Goal: Information Seeking & Learning: Learn about a topic

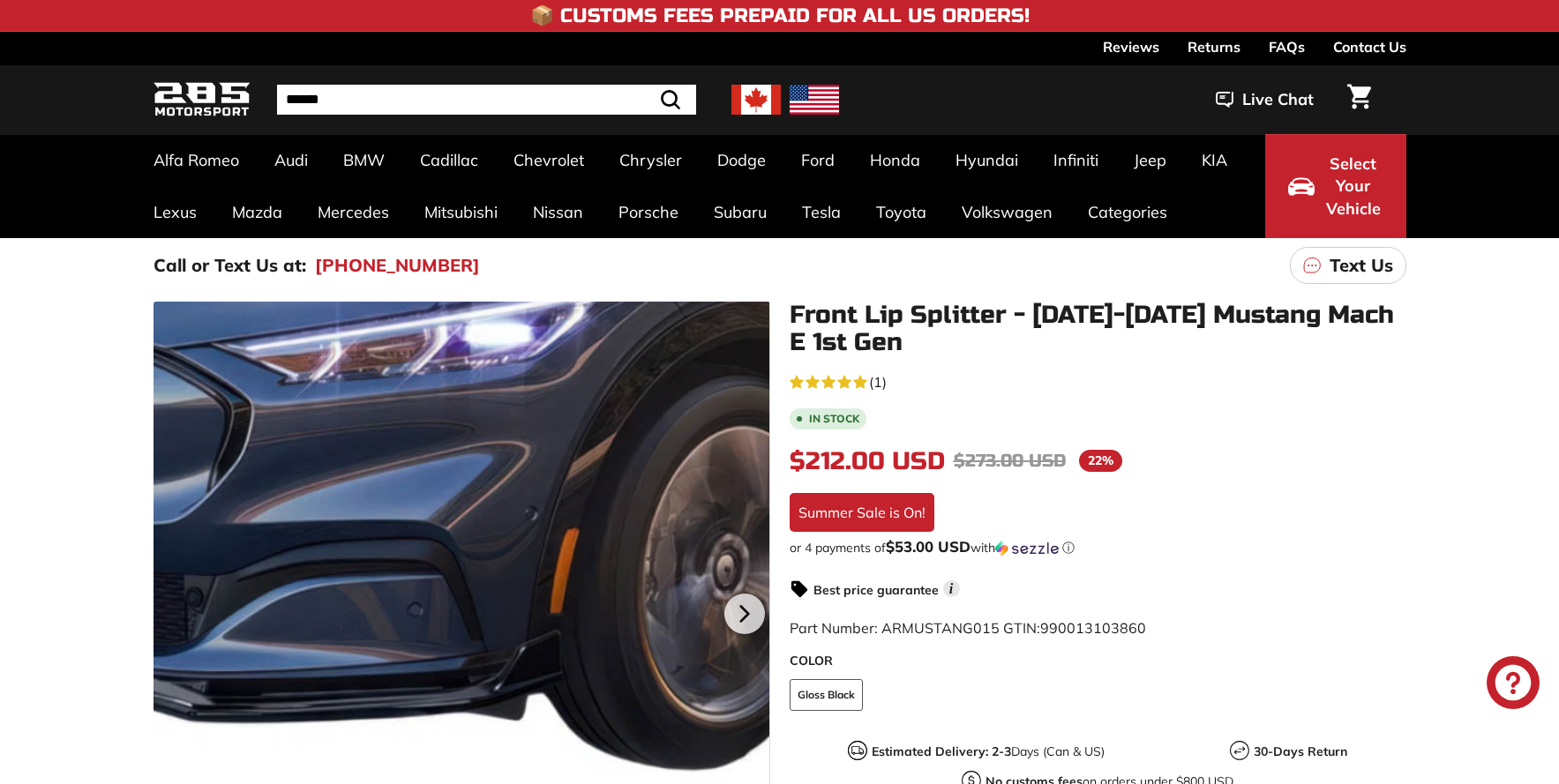
scroll to position [51, 0]
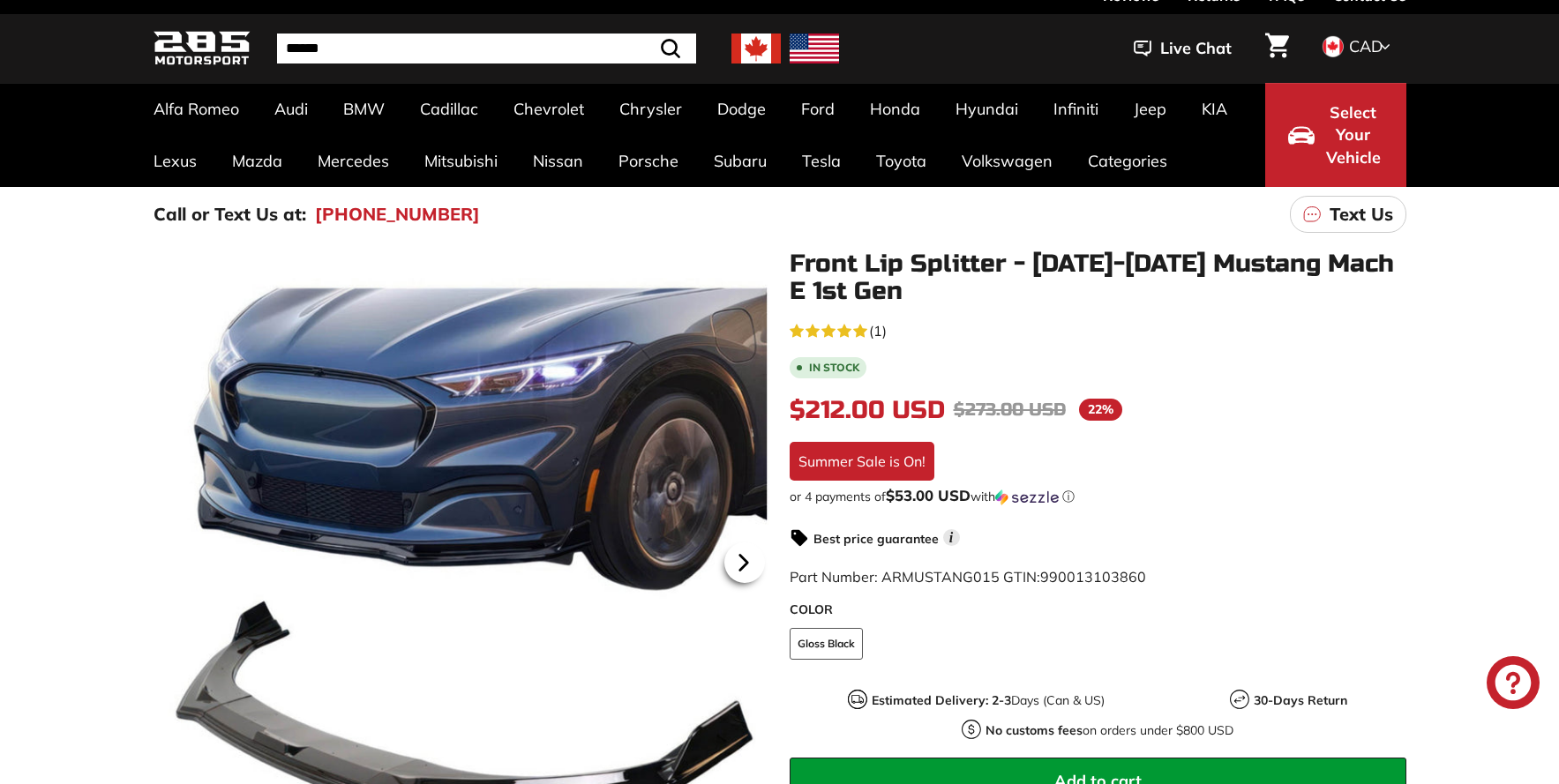
click at [736, 568] on icon at bounding box center [744, 563] width 41 height 41
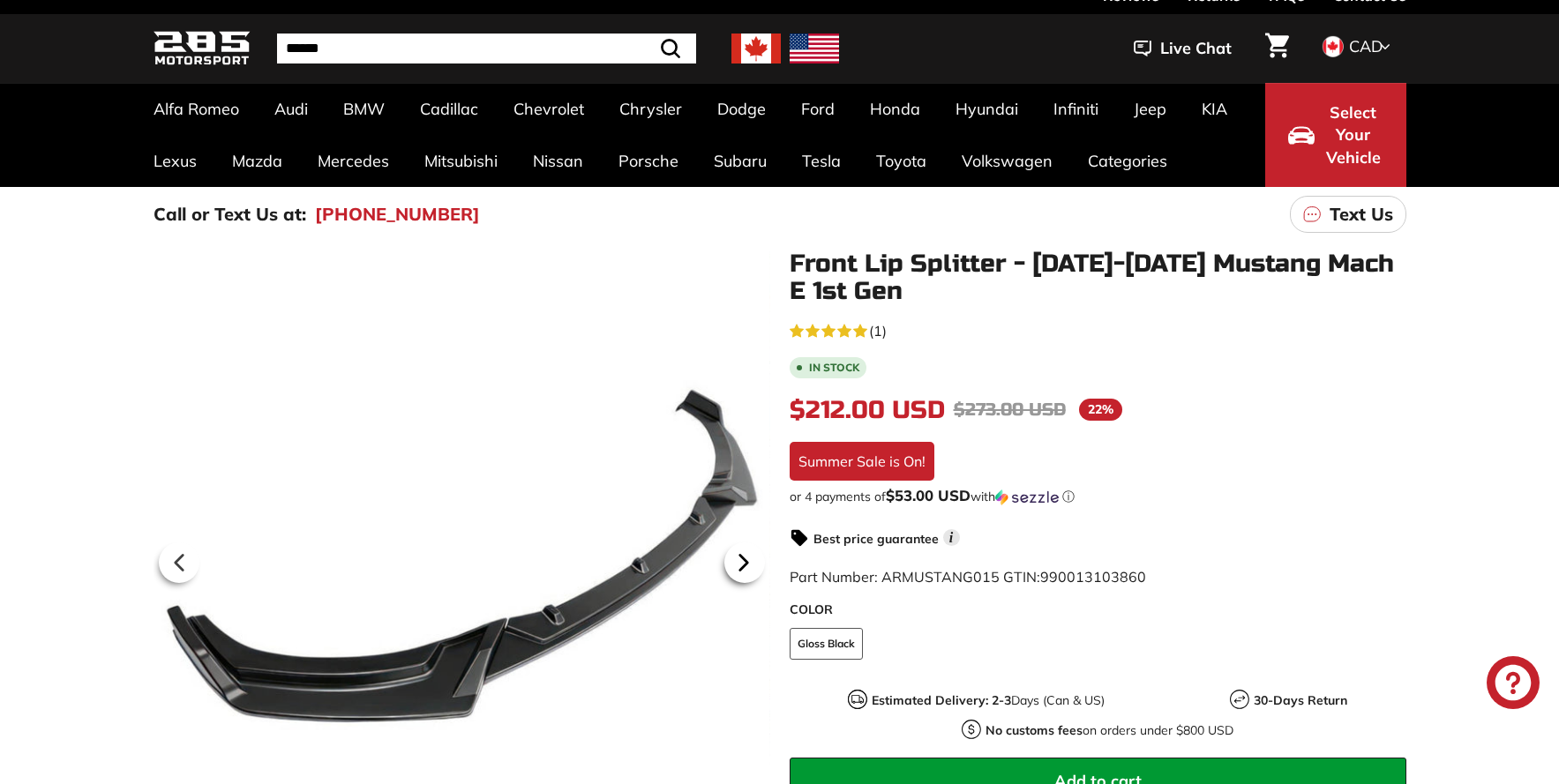
click at [736, 568] on icon at bounding box center [744, 563] width 41 height 41
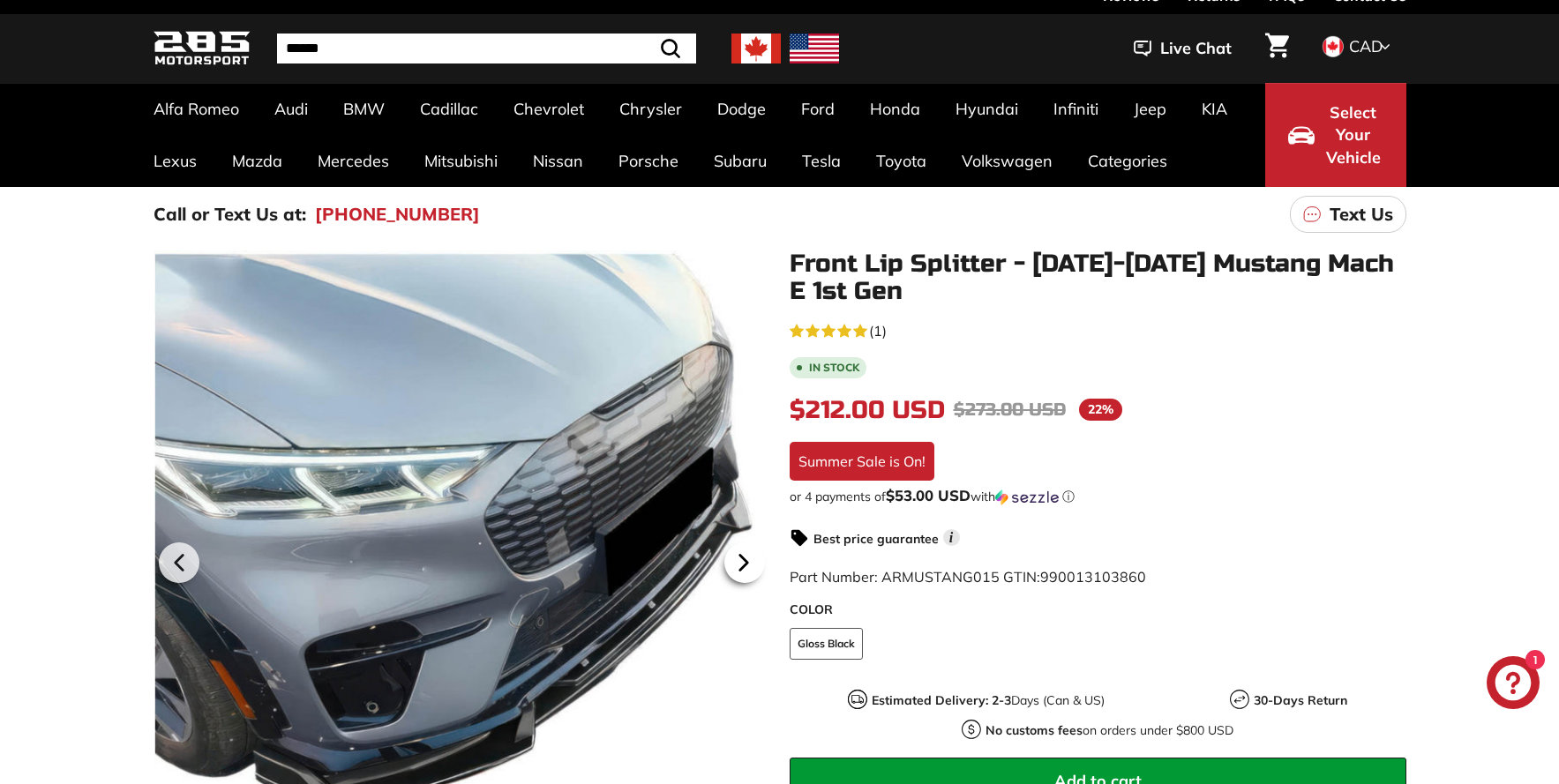
click at [736, 568] on icon at bounding box center [744, 563] width 41 height 41
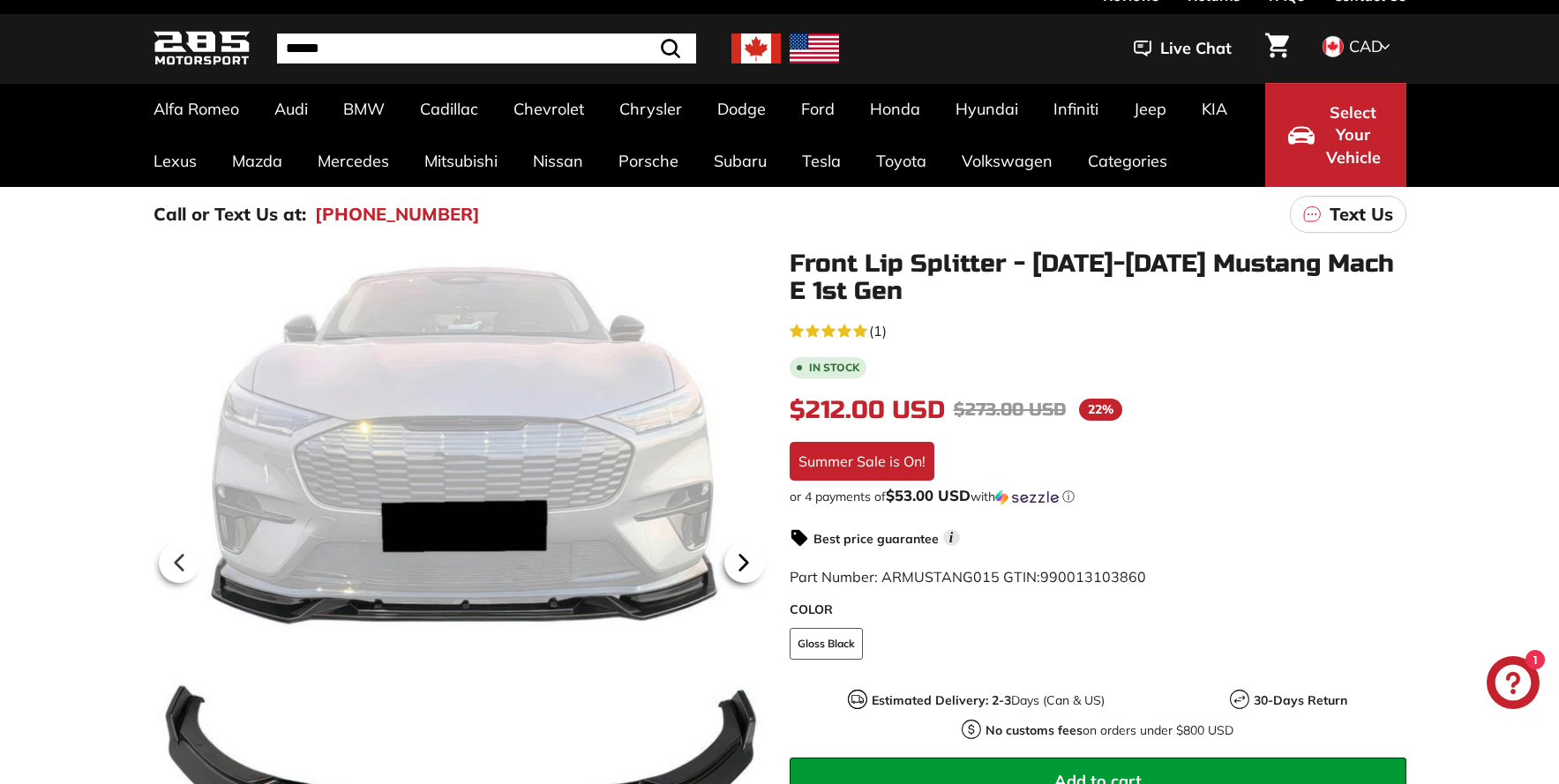
click at [736, 568] on icon at bounding box center [744, 563] width 41 height 41
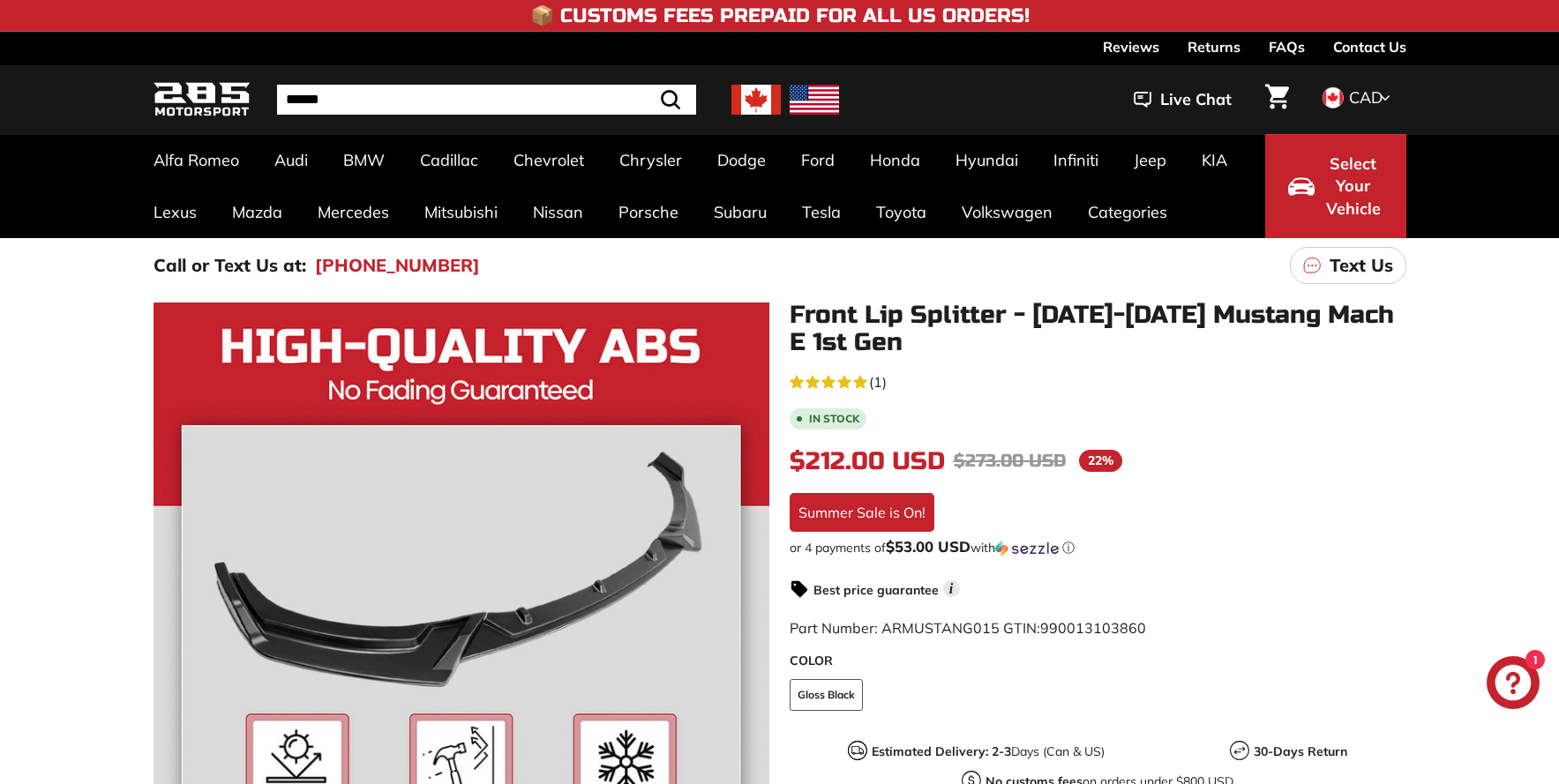
scroll to position [0, 0]
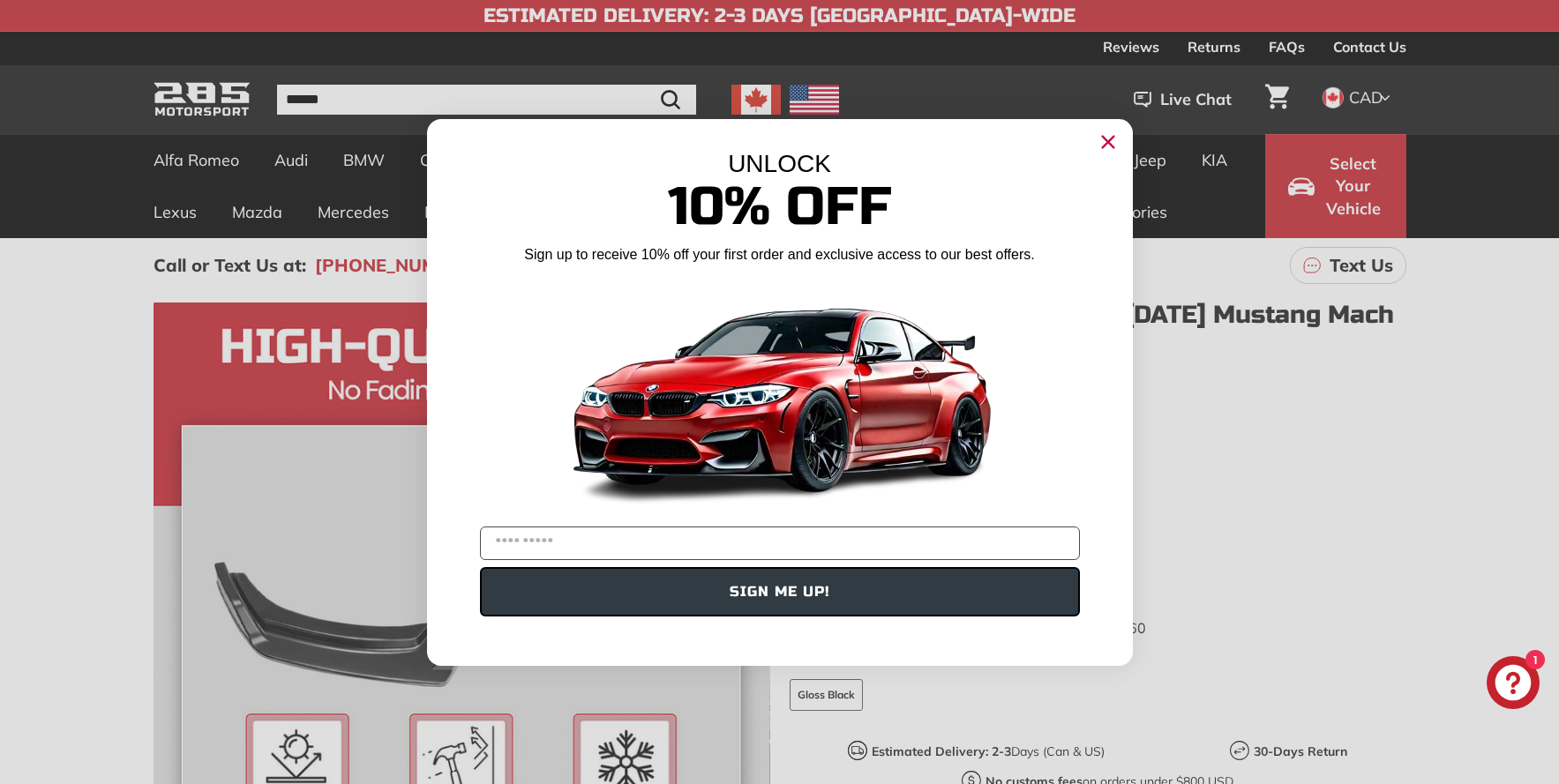
click at [1102, 141] on circle "Close dialog" at bounding box center [1107, 141] width 26 height 26
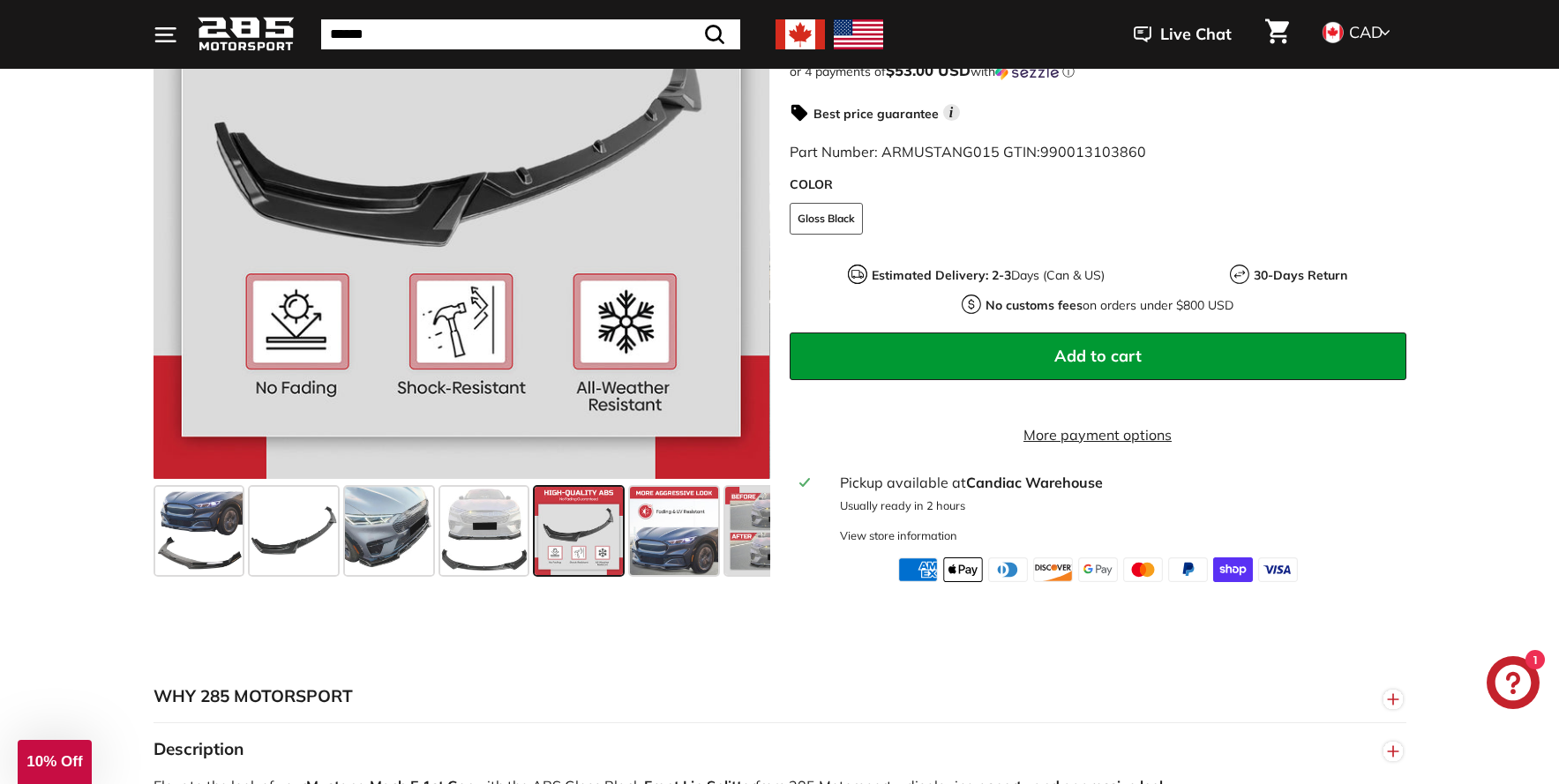
scroll to position [474, 0]
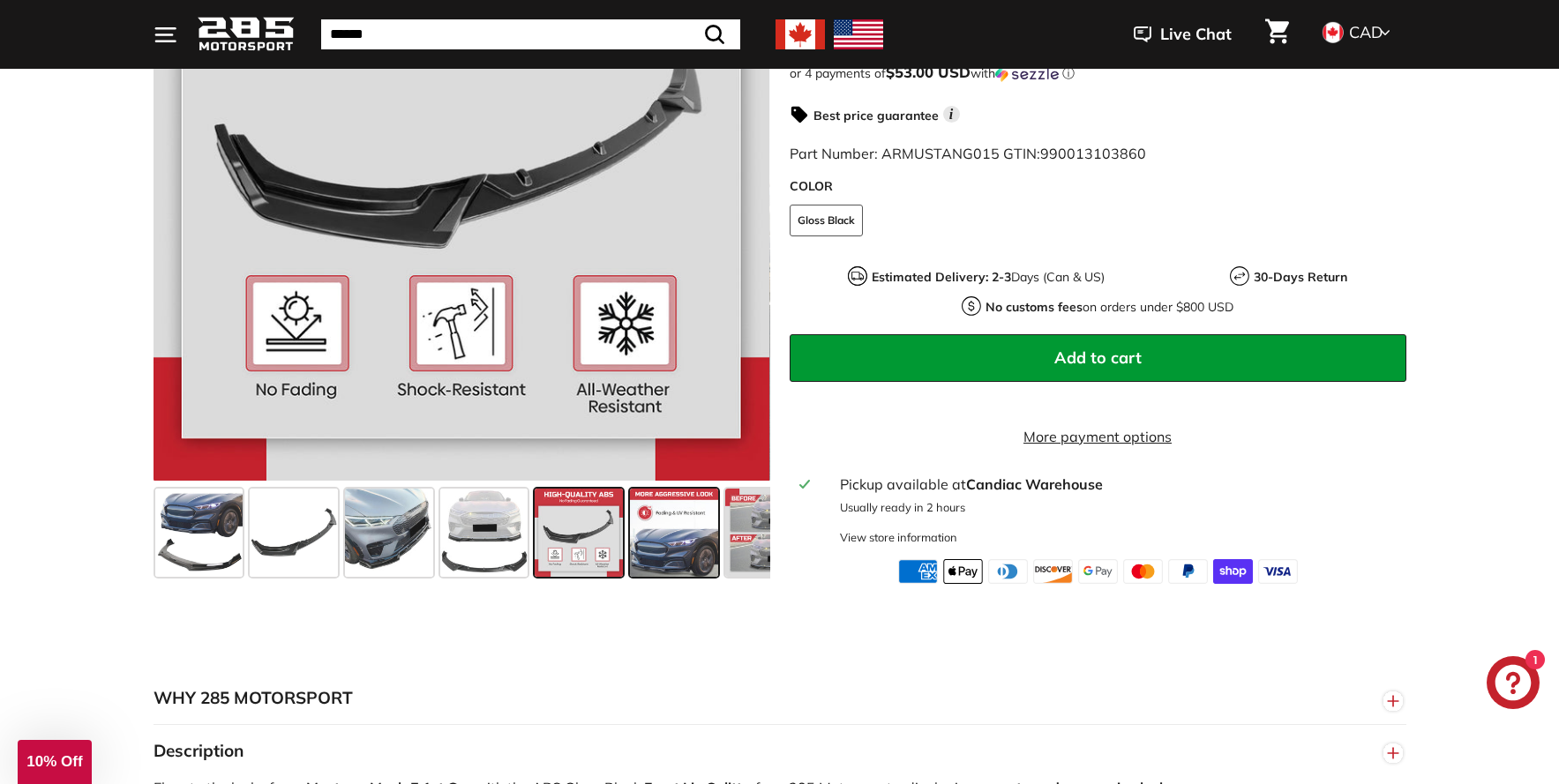
click at [677, 557] on span at bounding box center [673, 533] width 88 height 88
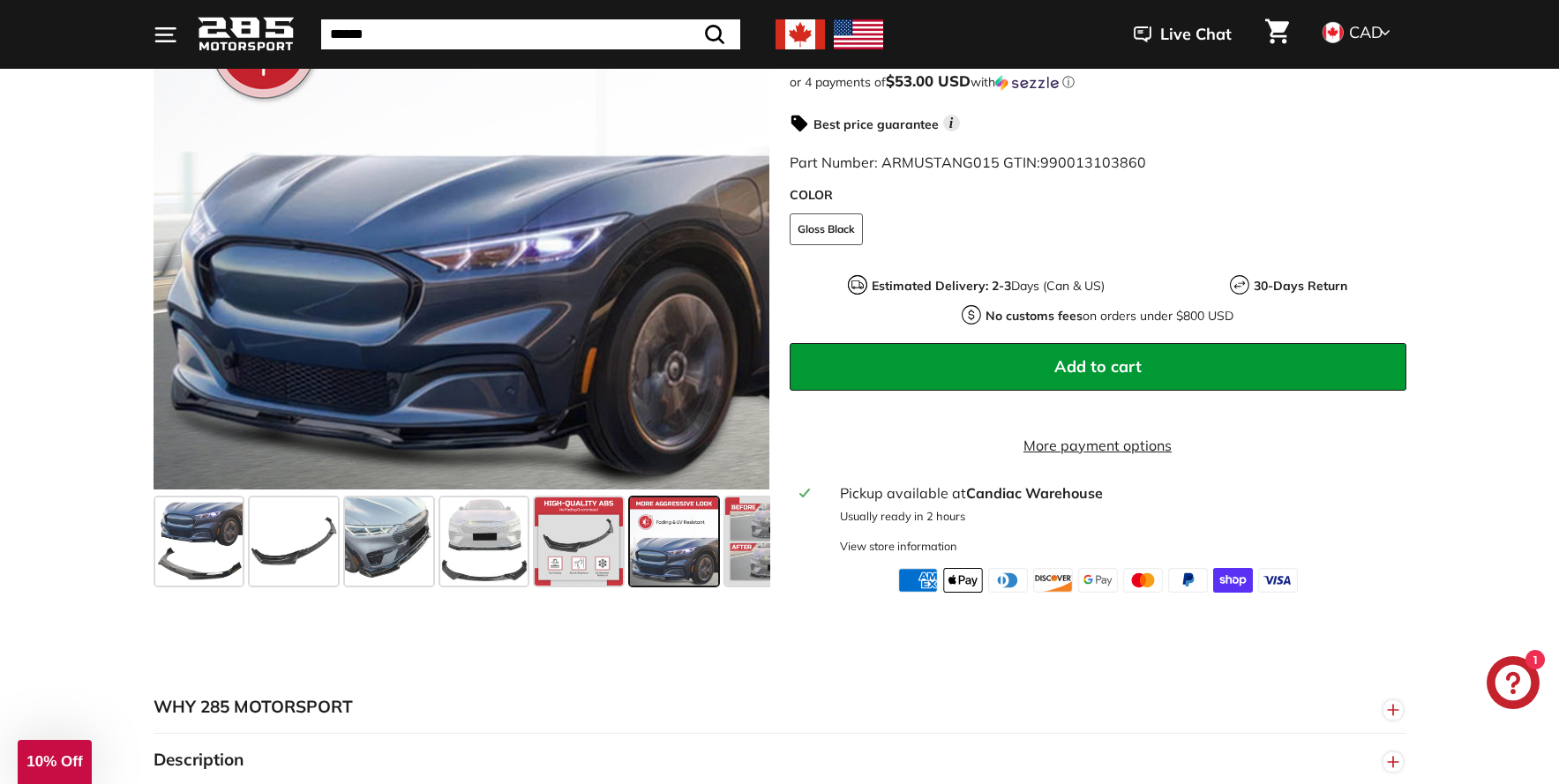
scroll to position [355, 0]
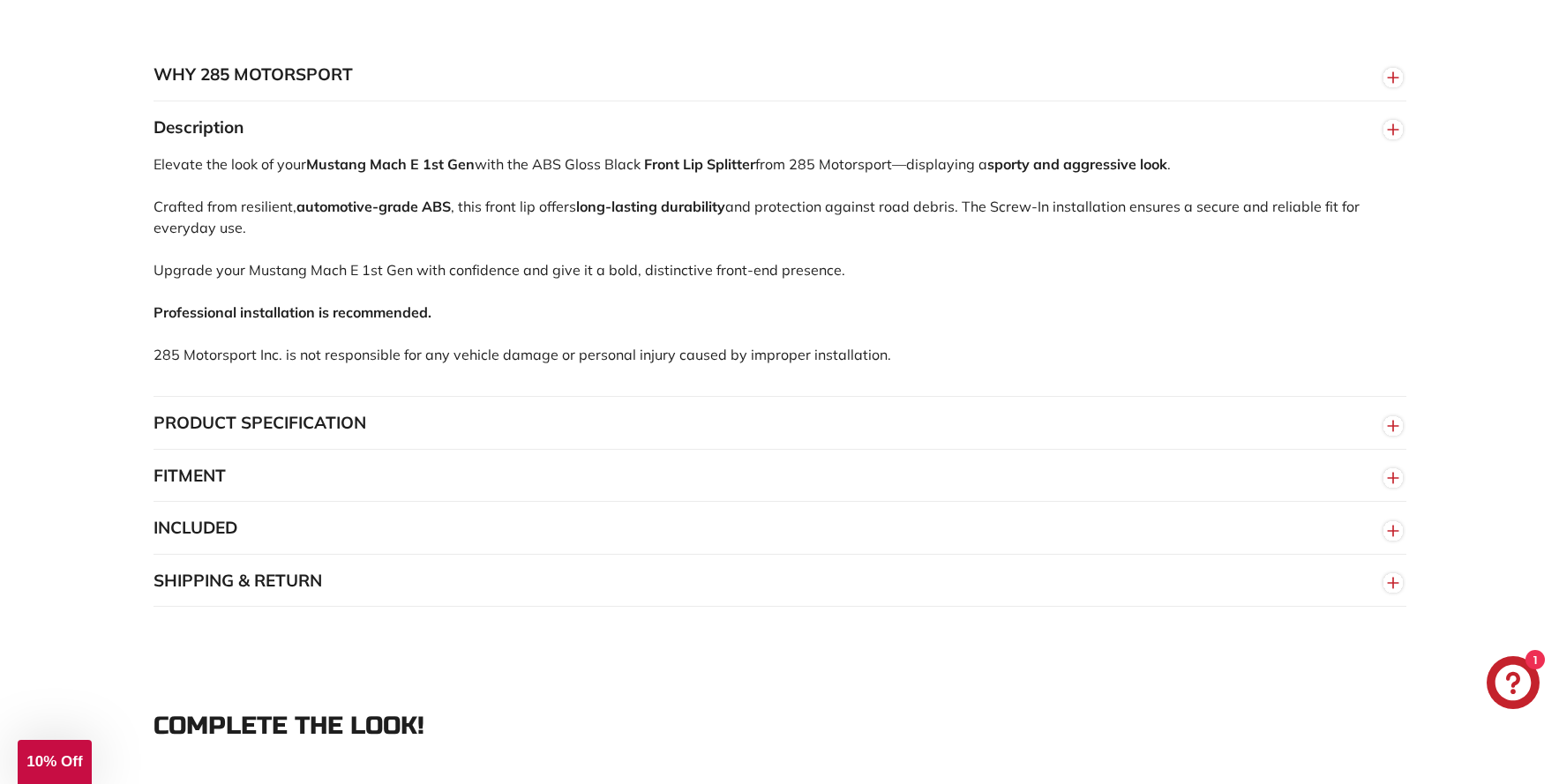
scroll to position [1095, 0]
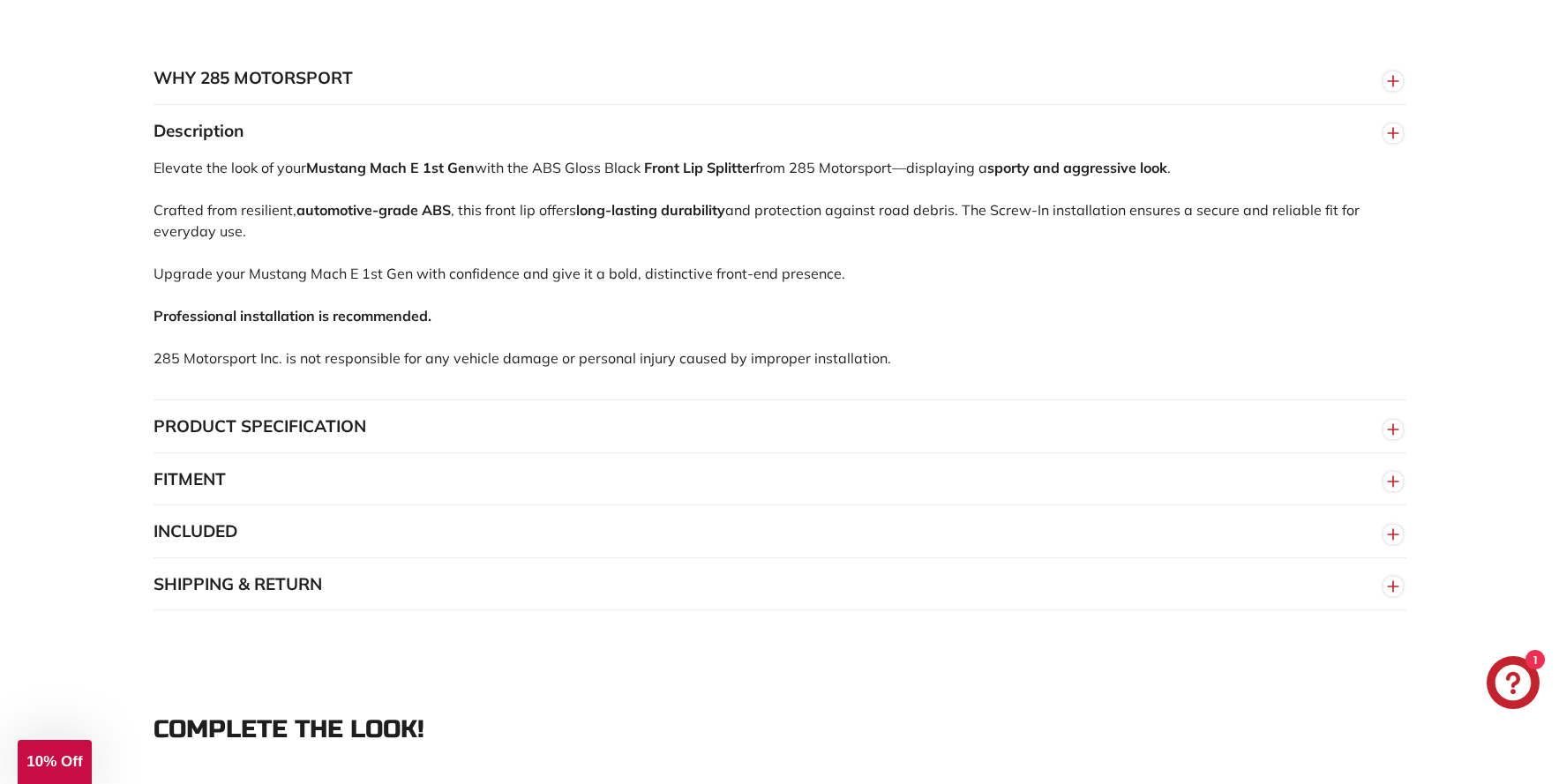
click at [518, 446] on button "PRODUCT SPECIFICATION" at bounding box center [780, 427] width 1253 height 53
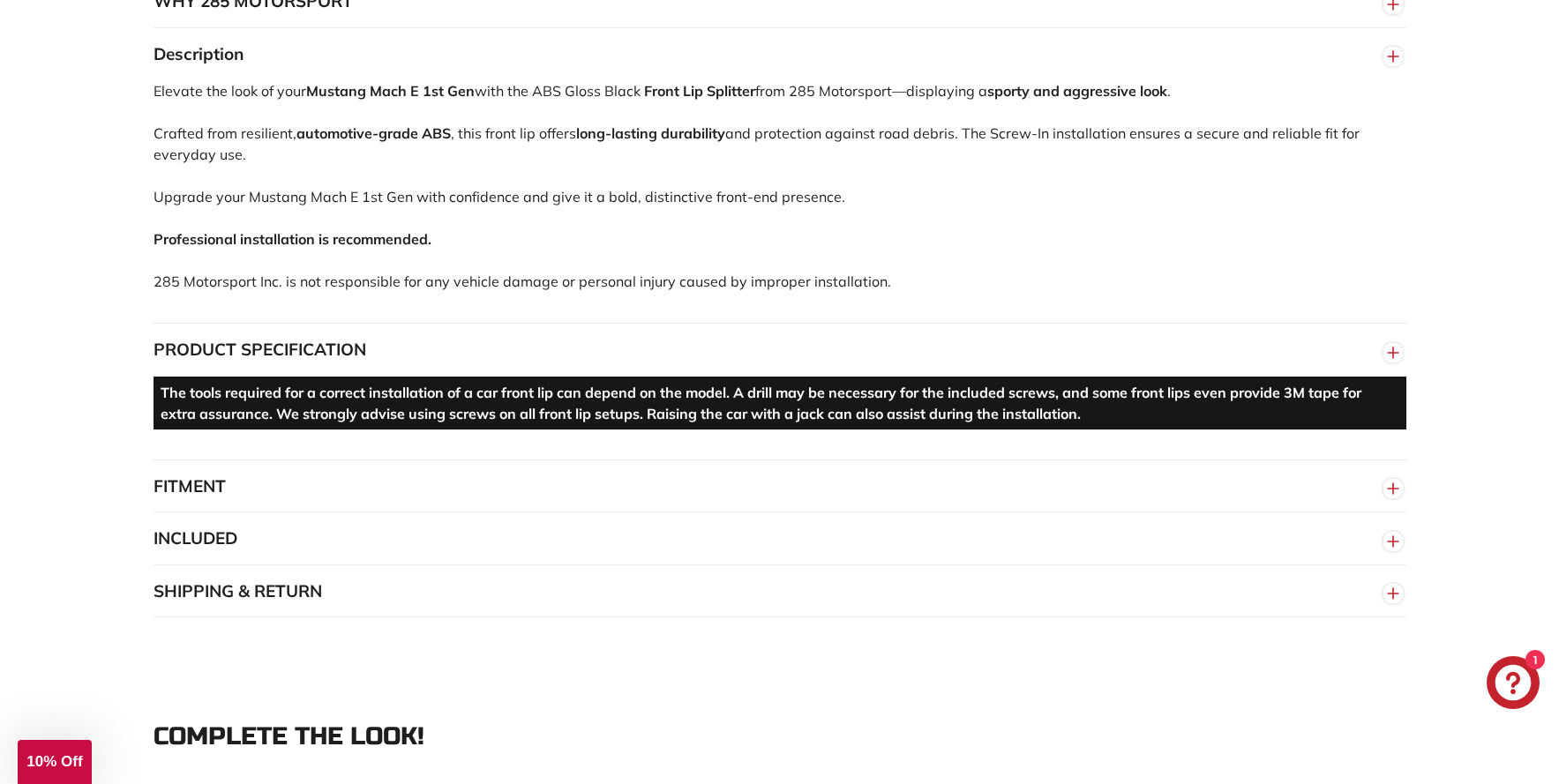
scroll to position [1175, 0]
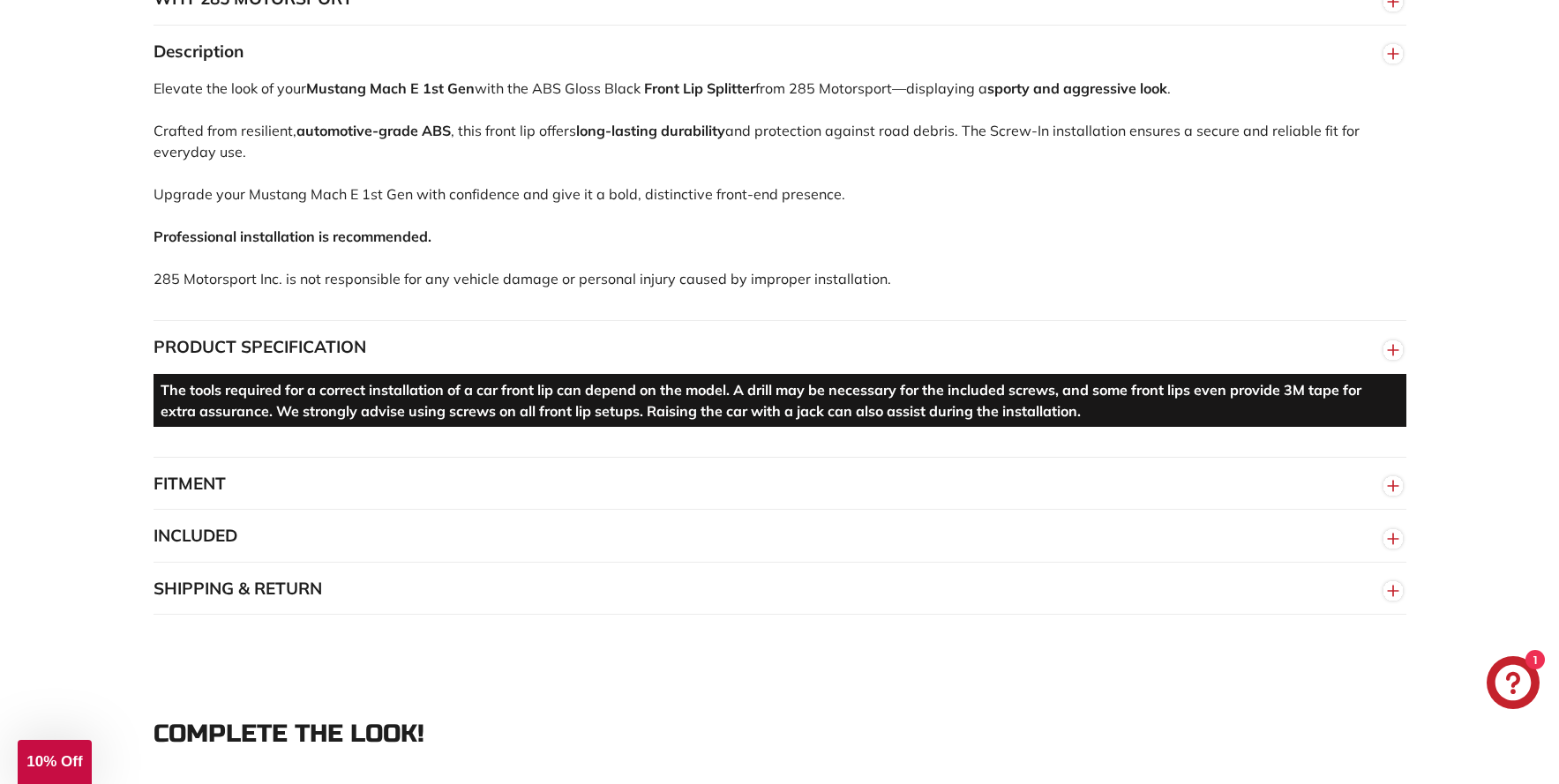
click at [512, 489] on button "FITMENT" at bounding box center [780, 484] width 1253 height 53
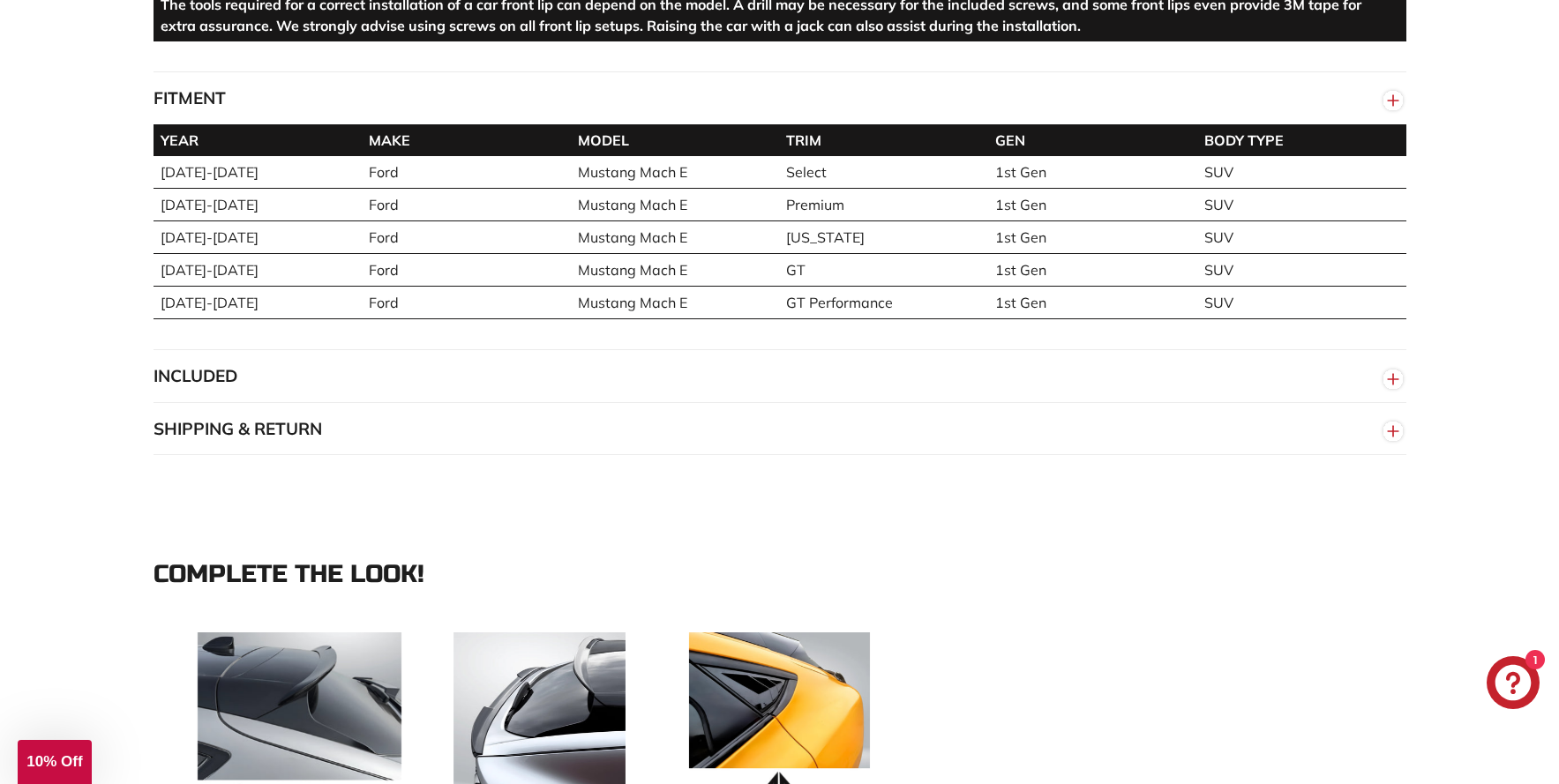
scroll to position [1561, 0]
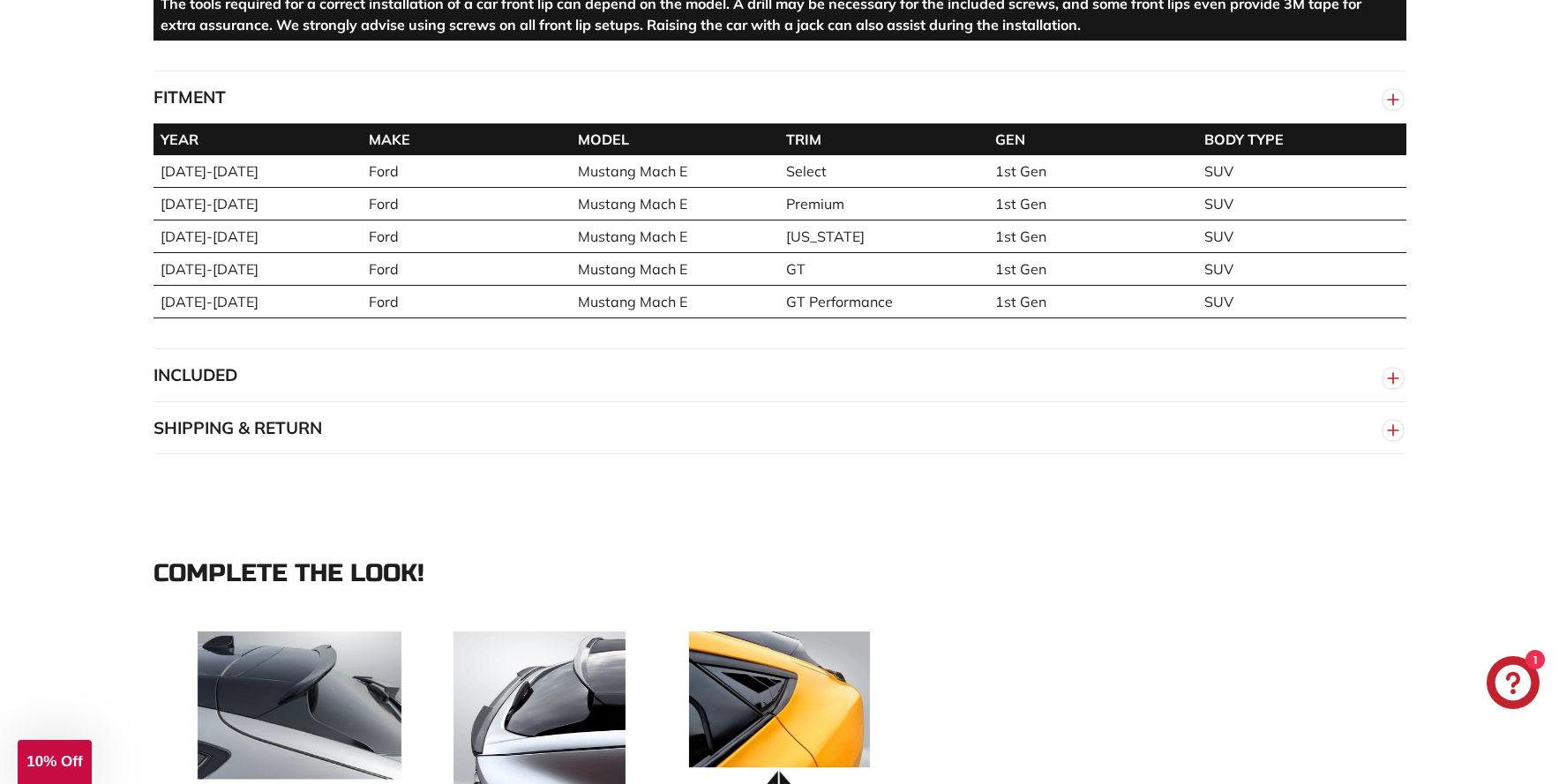
click at [432, 392] on button "INCLUDED" at bounding box center [780, 376] width 1253 height 53
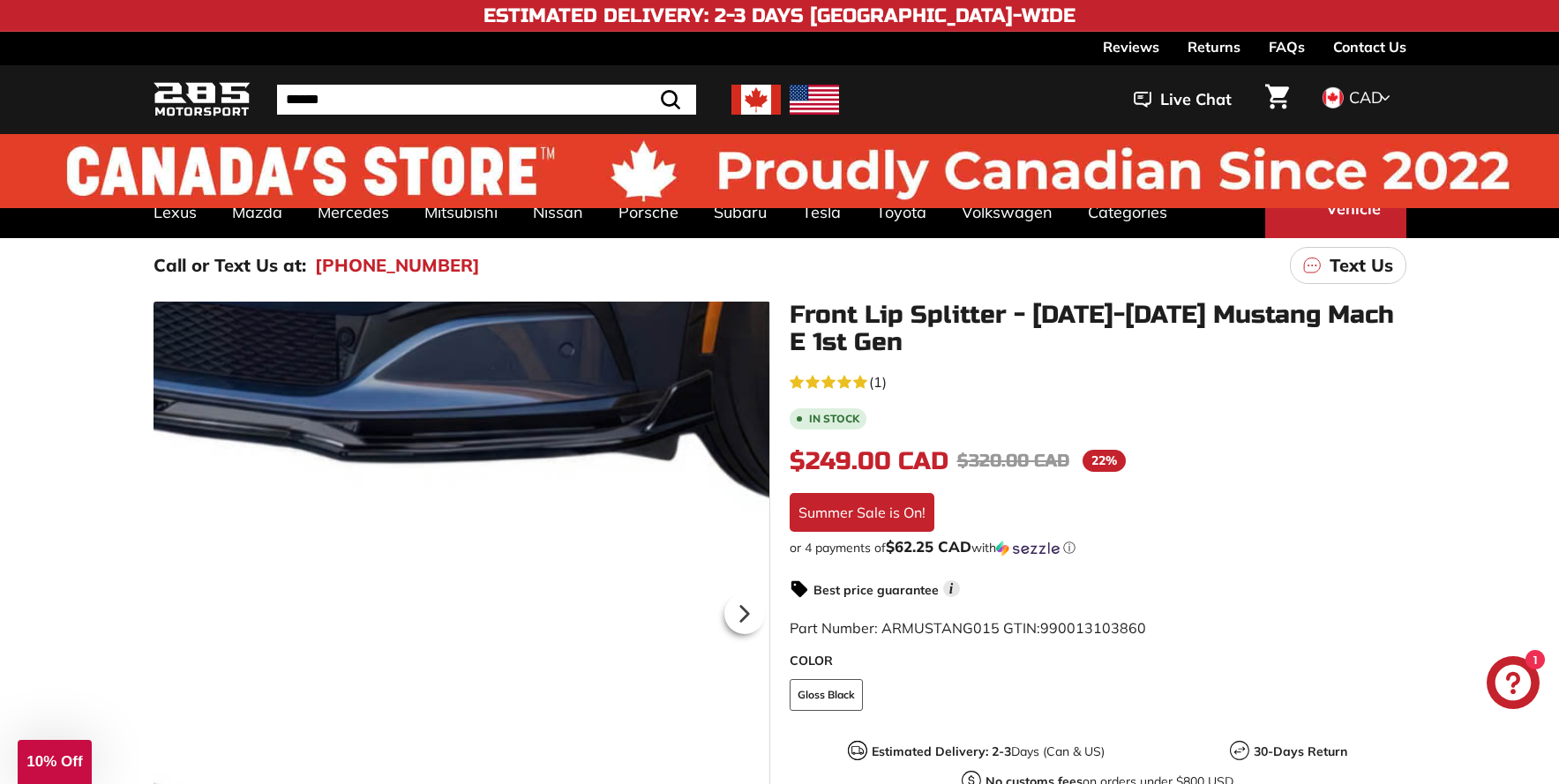
scroll to position [0, 0]
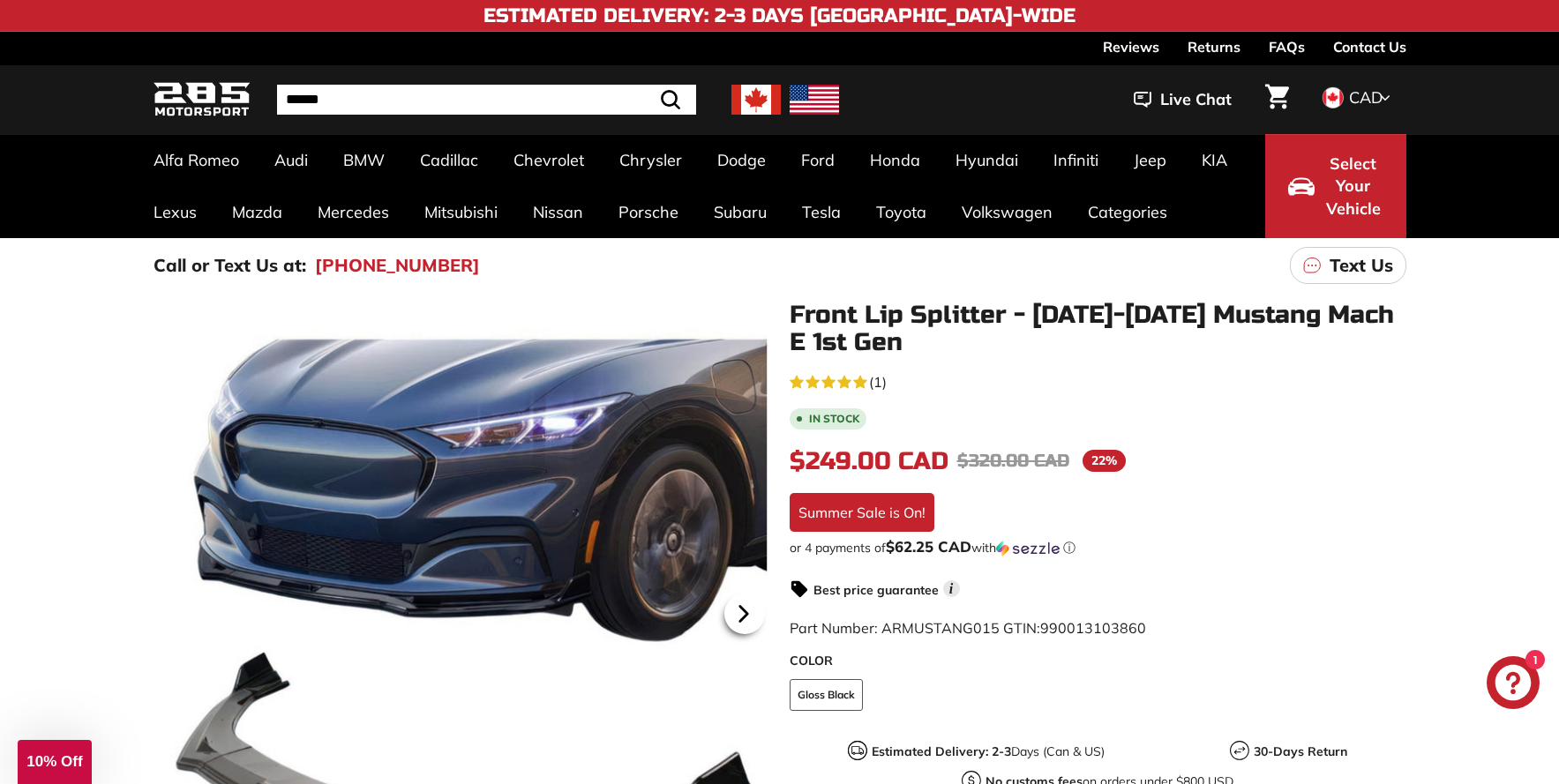
click at [753, 620] on icon at bounding box center [744, 614] width 41 height 41
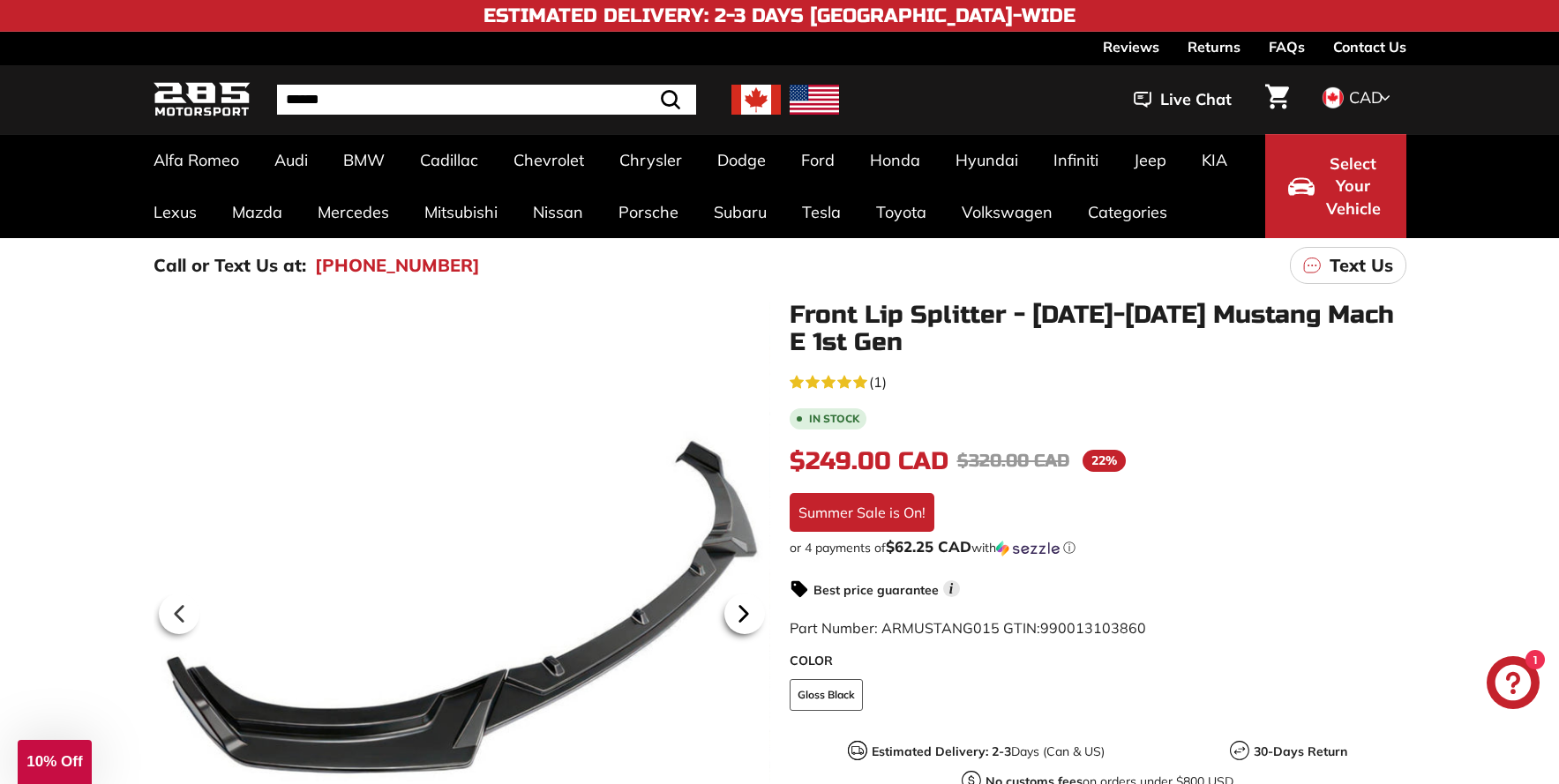
click at [753, 620] on icon at bounding box center [744, 614] width 41 height 41
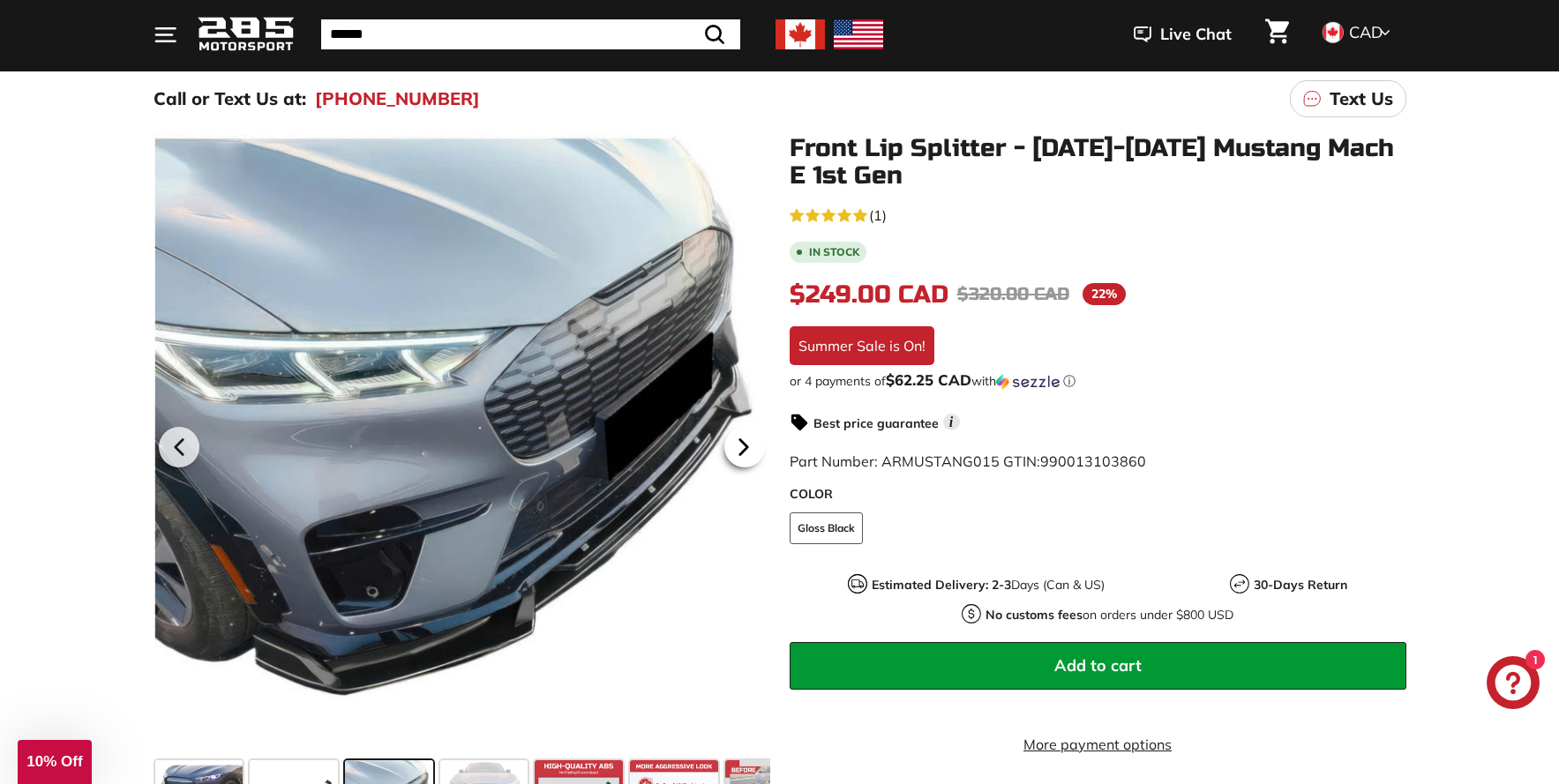
scroll to position [166, 0]
